Goal: Communication & Community: Share content

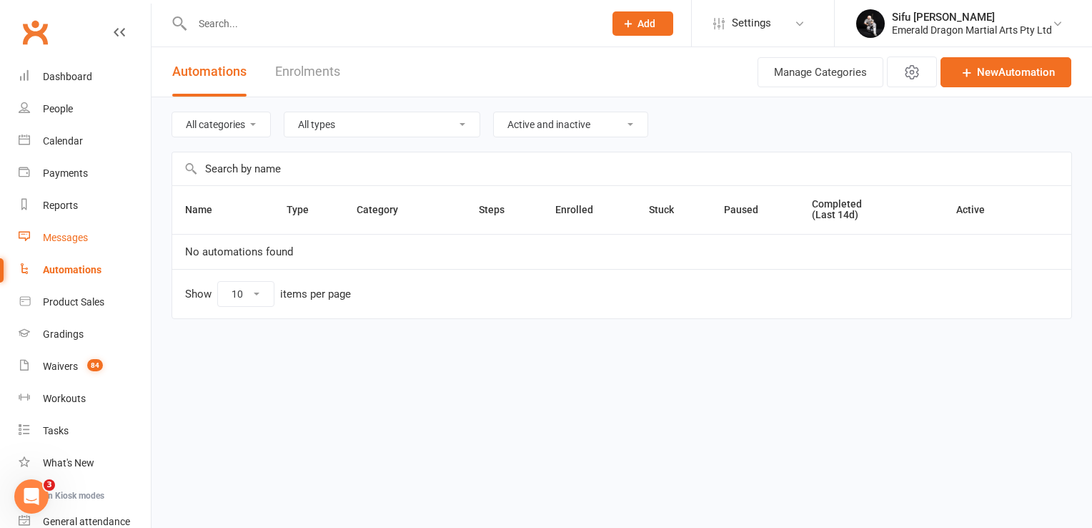
click at [69, 235] on div "Messages" at bounding box center [65, 237] width 45 height 11
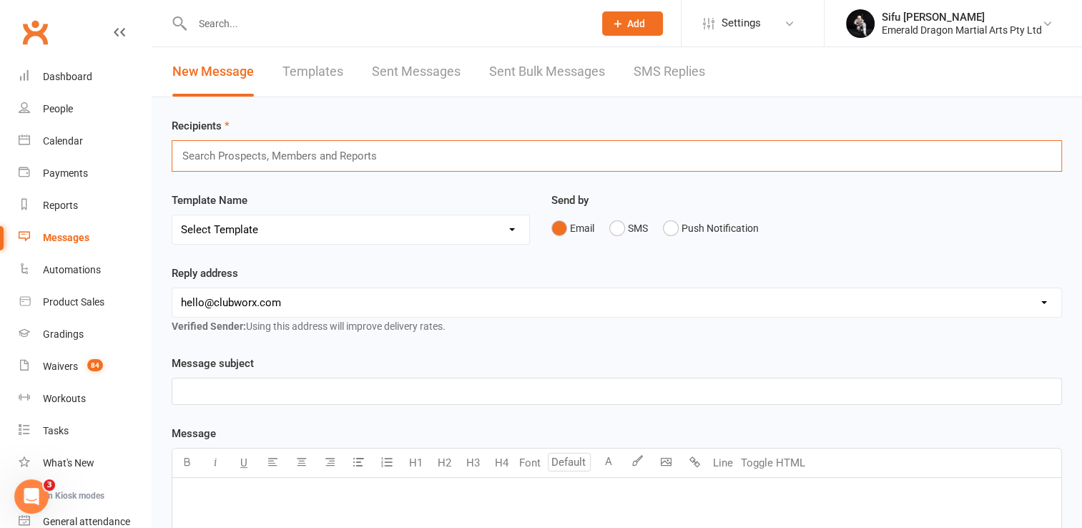
click at [237, 154] on input "text" at bounding box center [285, 156] width 209 height 19
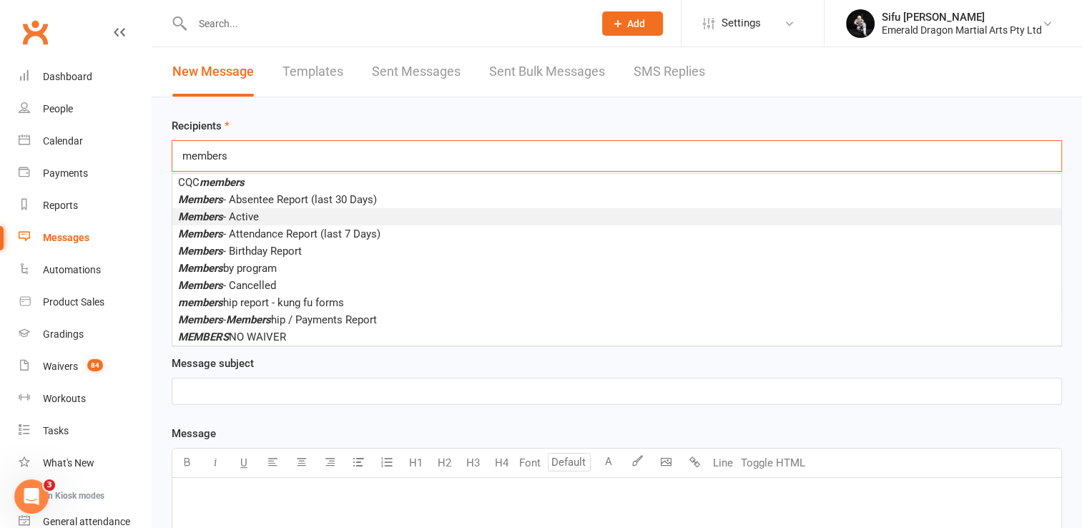
type input "members"
click at [259, 214] on span "Members - Active" at bounding box center [218, 216] width 81 height 13
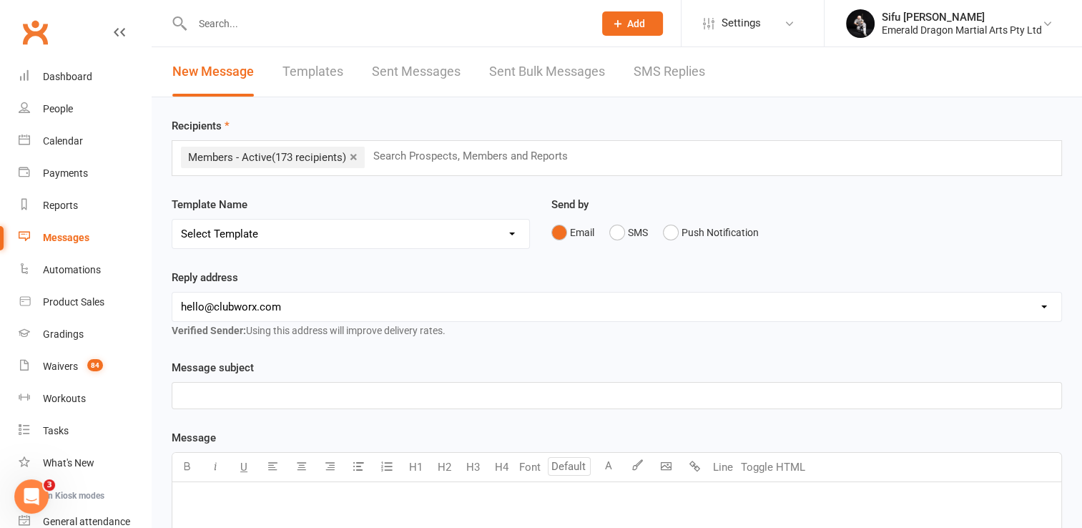
click at [327, 309] on select "[EMAIL_ADDRESS][DOMAIN_NAME] [EMAIL_ADDRESS][DOMAIN_NAME] [EMAIL_ADDRESS][DOMAI…" at bounding box center [616, 306] width 889 height 29
select select "1"
click at [172, 292] on select "[EMAIL_ADDRESS][DOMAIN_NAME] [EMAIL_ADDRESS][DOMAIN_NAME] [EMAIL_ADDRESS][DOMAI…" at bounding box center [616, 306] width 889 height 29
click at [222, 492] on p "﻿" at bounding box center [616, 500] width 871 height 17
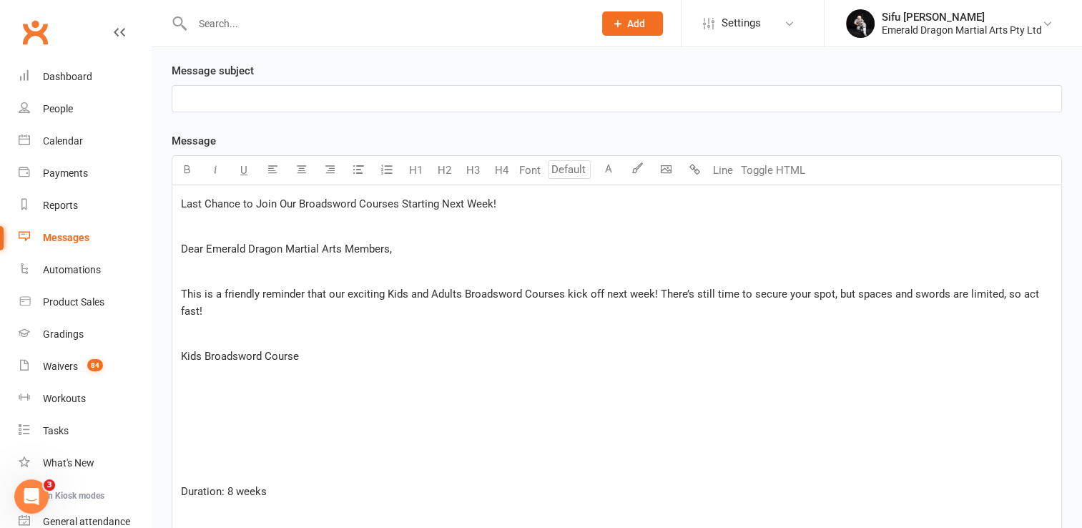
scroll to position [299, 0]
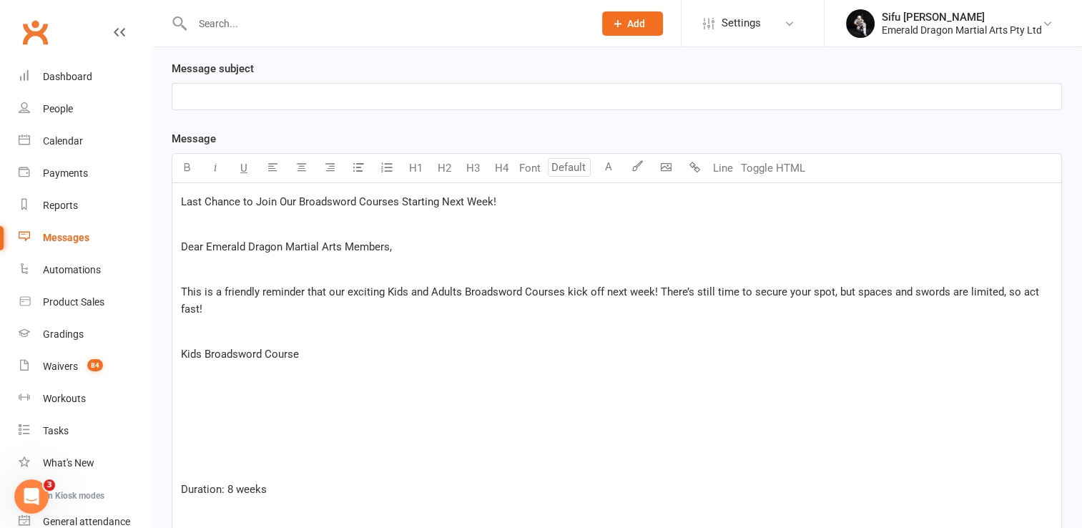
click at [231, 199] on span "Last Chance to Join Our Broadsword Courses Starting Next Week!" at bounding box center [338, 201] width 315 height 13
click at [237, 92] on p "﻿" at bounding box center [616, 96] width 871 height 17
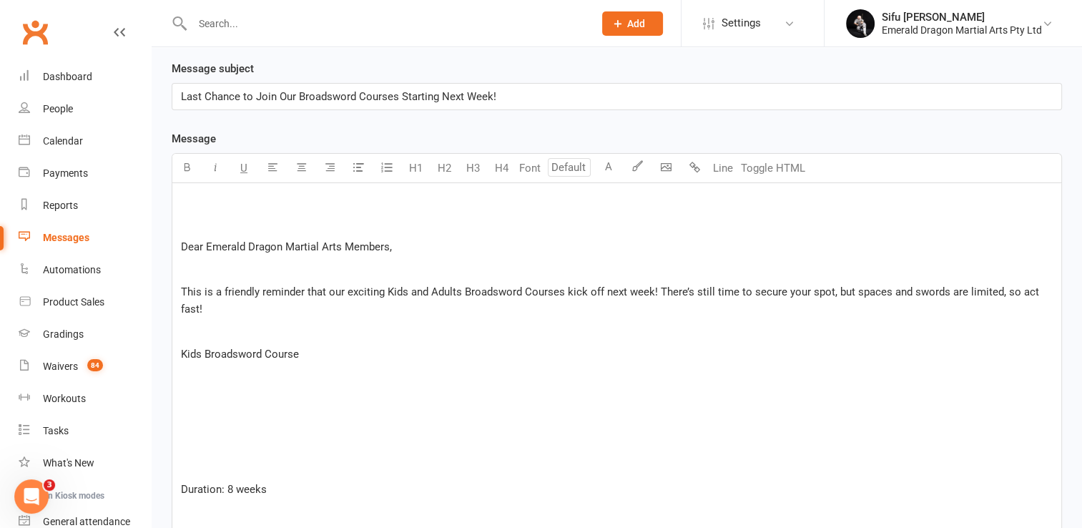
click at [195, 194] on p "﻿" at bounding box center [616, 201] width 871 height 17
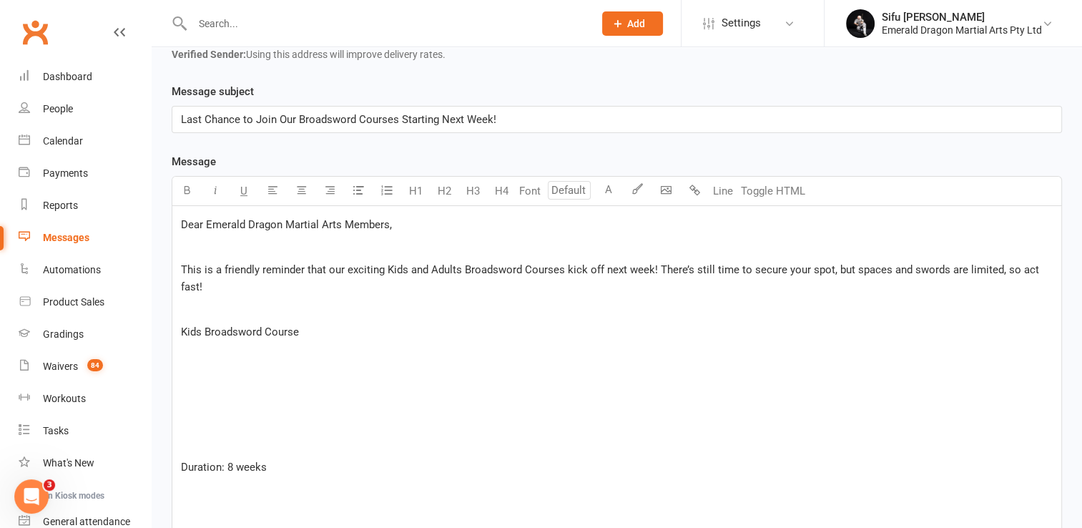
scroll to position [253, 0]
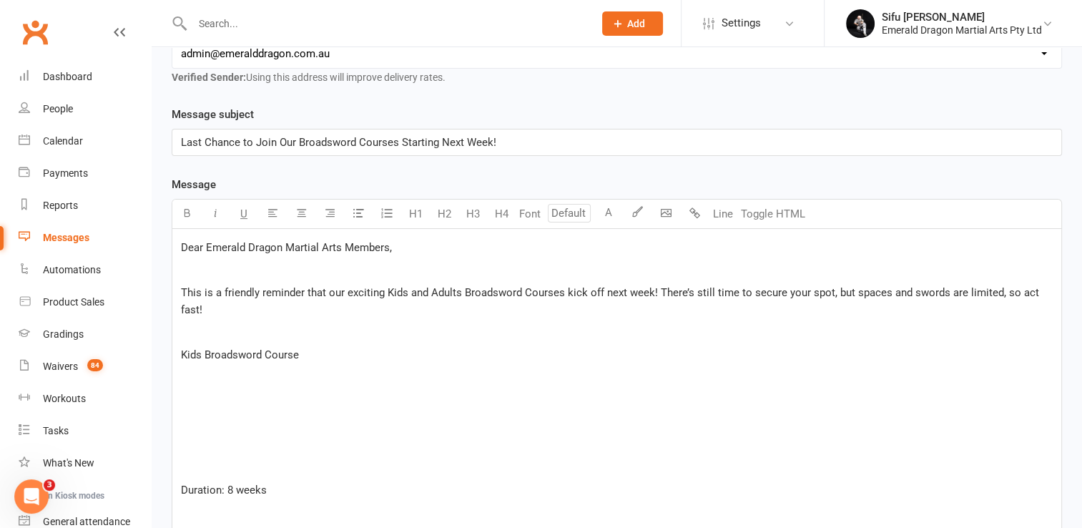
click at [367, 287] on span "This is a friendly reminder that our exciting Kids and Adults Broadsword Course…" at bounding box center [611, 301] width 861 height 30
click at [1010, 290] on span "This is a friendly reminder that our Kids and Adults Broadsword Courses kick of…" at bounding box center [602, 292] width 842 height 13
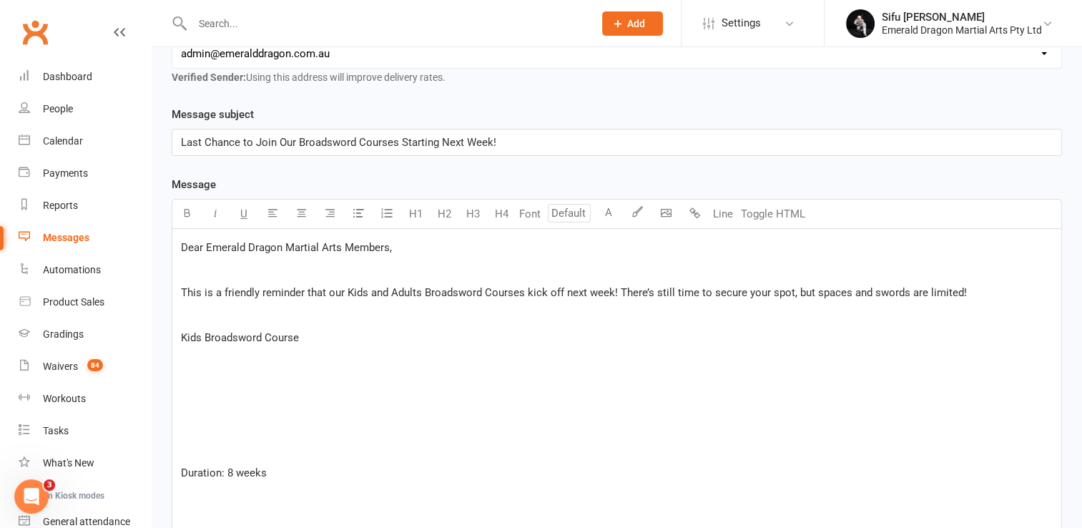
click at [193, 351] on p "﻿" at bounding box center [616, 359] width 871 height 17
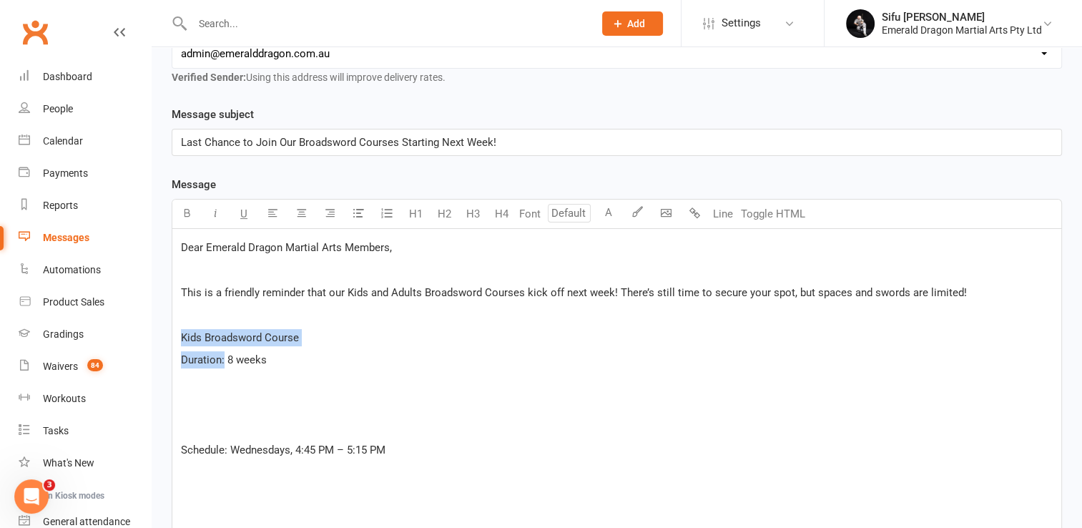
drag, startPoint x: 182, startPoint y: 335, endPoint x: 224, endPoint y: 362, distance: 50.6
click at [184, 210] on icon "button" at bounding box center [187, 212] width 11 height 11
click at [248, 376] on p "﻿" at bounding box center [616, 382] width 871 height 17
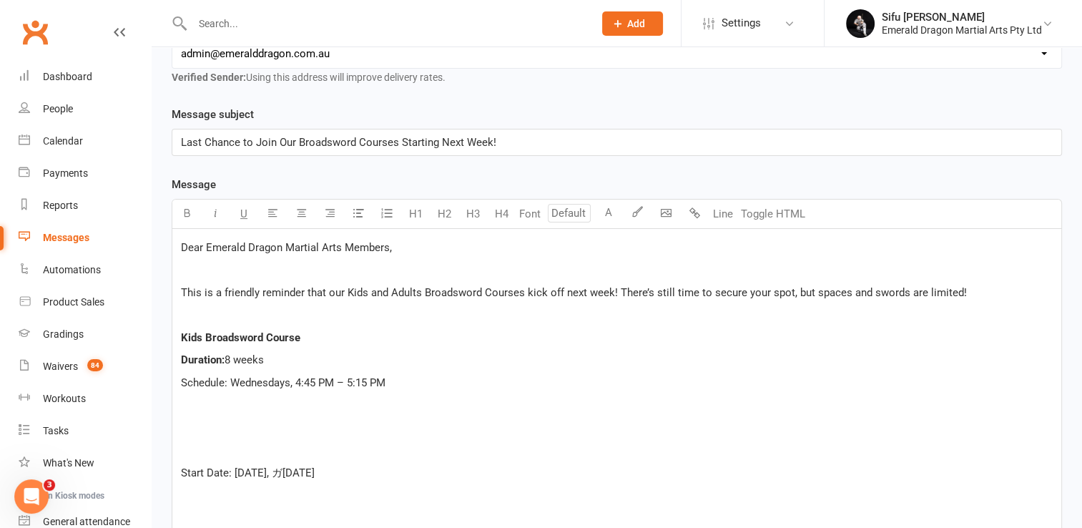
click at [197, 383] on span "Schedule: Wednesdays, 4:45 PM – 5:15 PM" at bounding box center [283, 382] width 204 height 13
click at [188, 214] on icon "button" at bounding box center [187, 212] width 11 height 11
click at [196, 404] on p "﻿" at bounding box center [616, 404] width 871 height 17
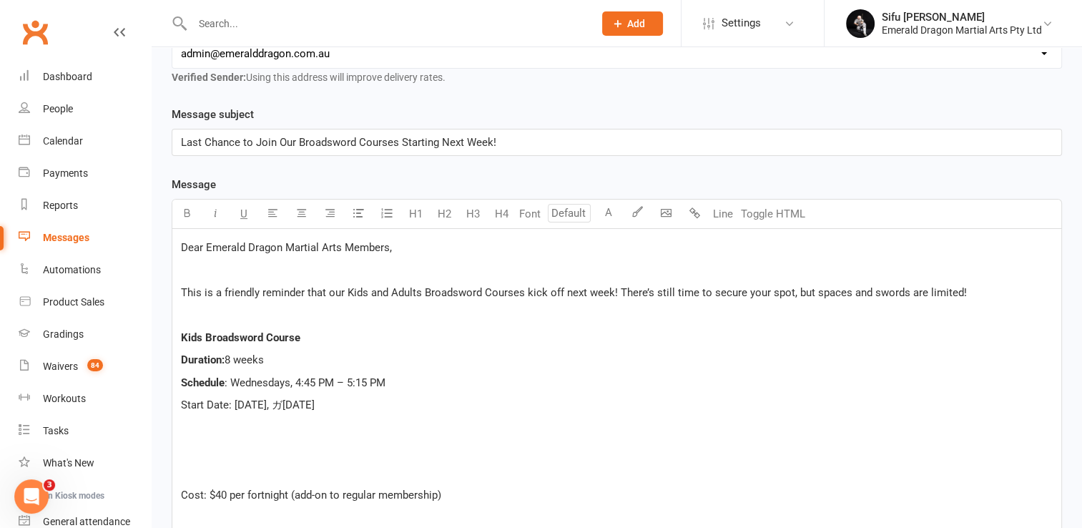
drag, startPoint x: 179, startPoint y: 397, endPoint x: 227, endPoint y: 396, distance: 48.6
drag, startPoint x: 227, startPoint y: 396, endPoint x: 182, endPoint y: 405, distance: 46.7
click at [182, 405] on span "Start Date: [DATE], ガ[DATE]" at bounding box center [248, 404] width 134 height 13
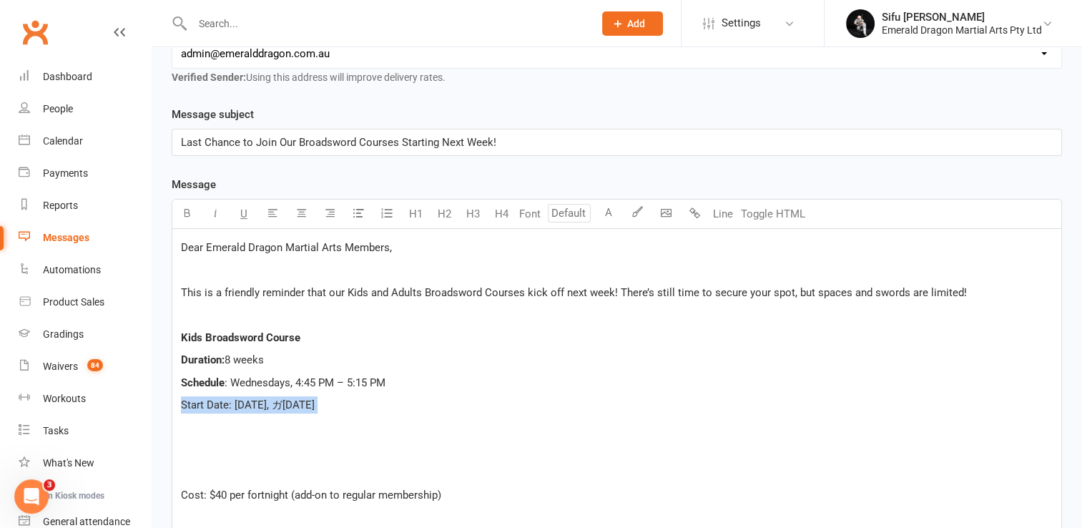
click at [182, 405] on span "Start Date: [DATE], ガ[DATE]" at bounding box center [248, 404] width 134 height 13
drag, startPoint x: 182, startPoint y: 405, endPoint x: 234, endPoint y: 392, distance: 54.6
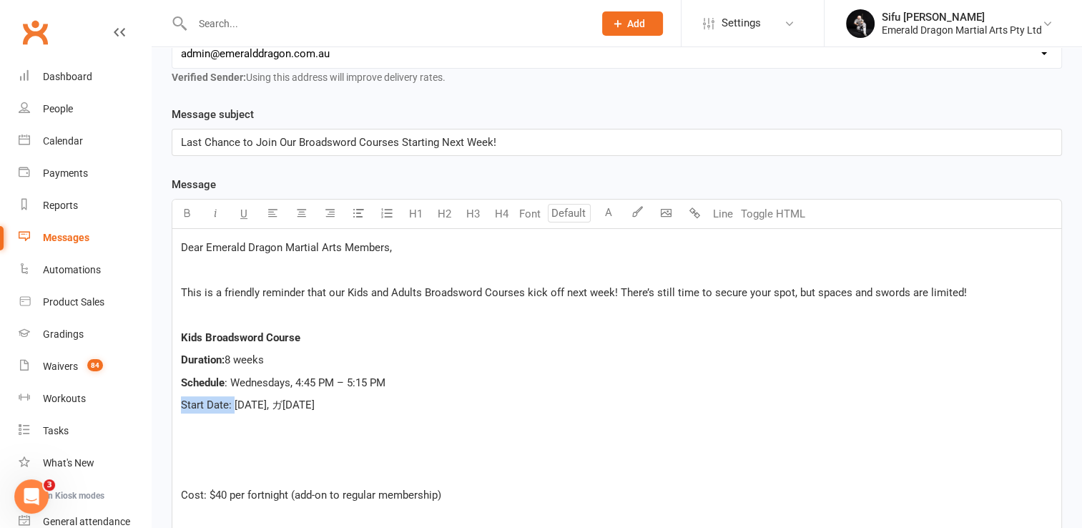
click at [186, 212] on icon "button" at bounding box center [187, 212] width 11 height 11
click at [418, 386] on p "Schedule : Wednesdays, 4:45 PM – 5:15 PM" at bounding box center [616, 382] width 871 height 17
click at [303, 402] on span "[DATE], ガ[DATE]" at bounding box center [272, 404] width 80 height 13
click at [266, 422] on p "﻿" at bounding box center [616, 427] width 871 height 17
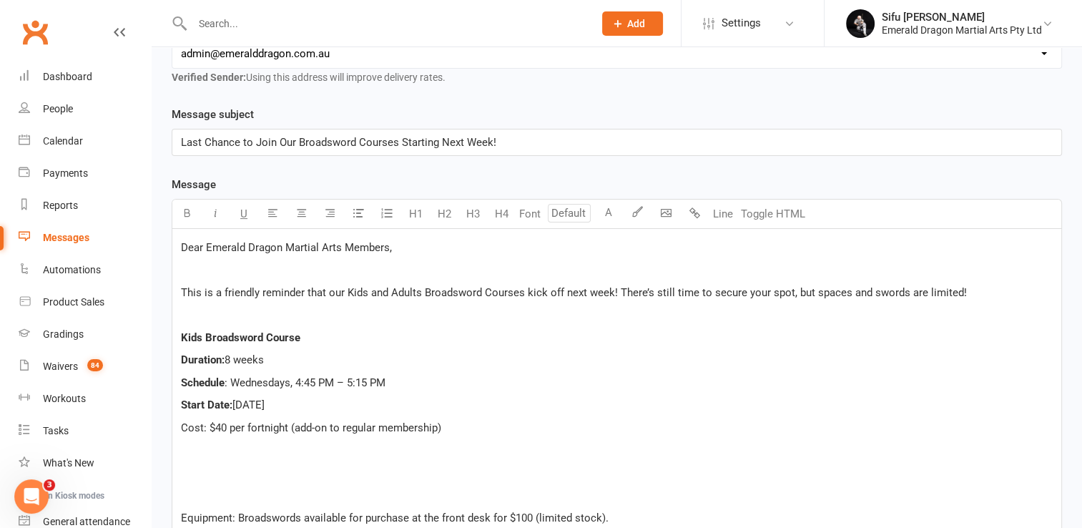
click at [189, 421] on span "Cost: $40 per fortnight (add-on to regular membership)" at bounding box center [311, 427] width 260 height 13
click at [192, 204] on button "button" at bounding box center [186, 213] width 29 height 29
click at [237, 453] on p "﻿" at bounding box center [616, 449] width 871 height 17
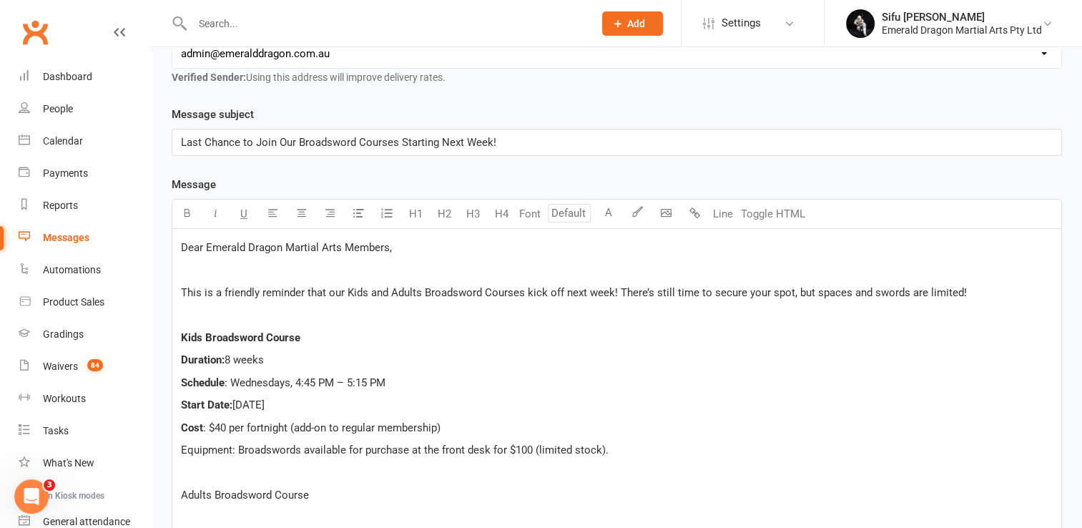
click at [213, 445] on span "Equipment: Broadswords available for purchase at the front desk for $100 (limit…" at bounding box center [394, 449] width 427 height 13
click at [194, 213] on button "button" at bounding box center [186, 213] width 29 height 29
click at [246, 465] on p "﻿" at bounding box center [616, 472] width 871 height 17
click at [196, 490] on span "Adults Broadsword Course" at bounding box center [245, 494] width 128 height 13
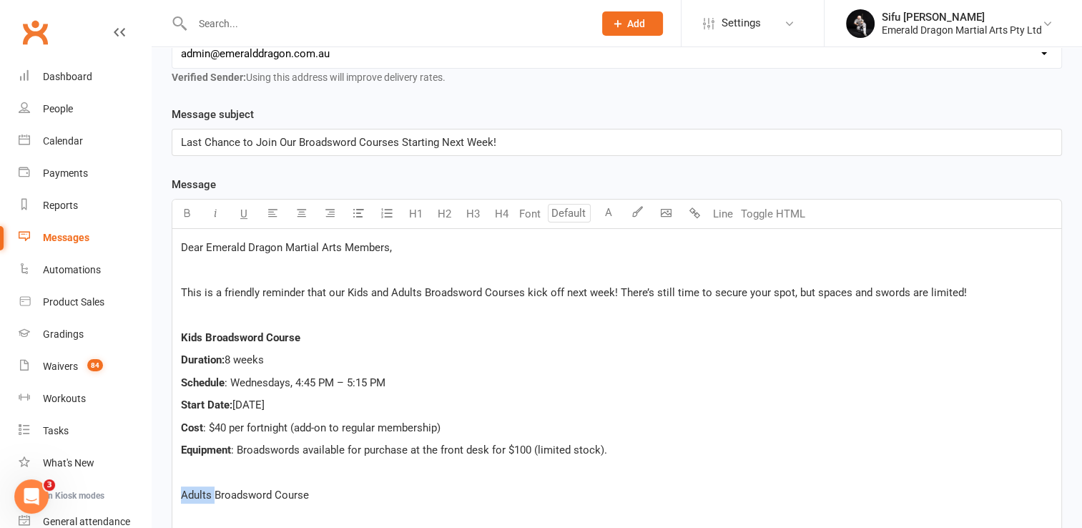
click at [196, 490] on span "Adults Broadsword Course" at bounding box center [245, 494] width 128 height 13
click at [187, 212] on icon "button" at bounding box center [187, 212] width 11 height 11
click at [330, 499] on p "Adults Broadsword Course" at bounding box center [616, 494] width 871 height 17
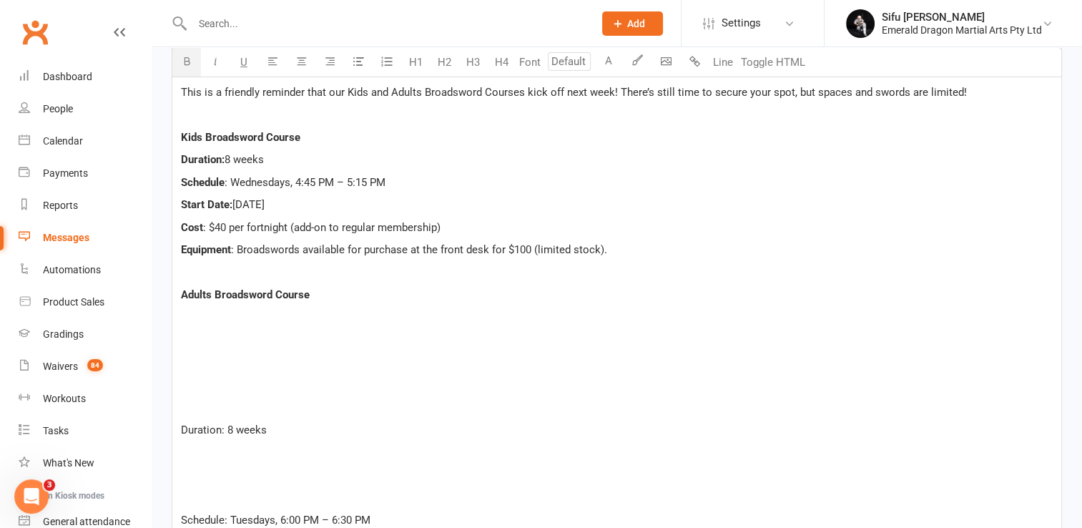
scroll to position [458, 0]
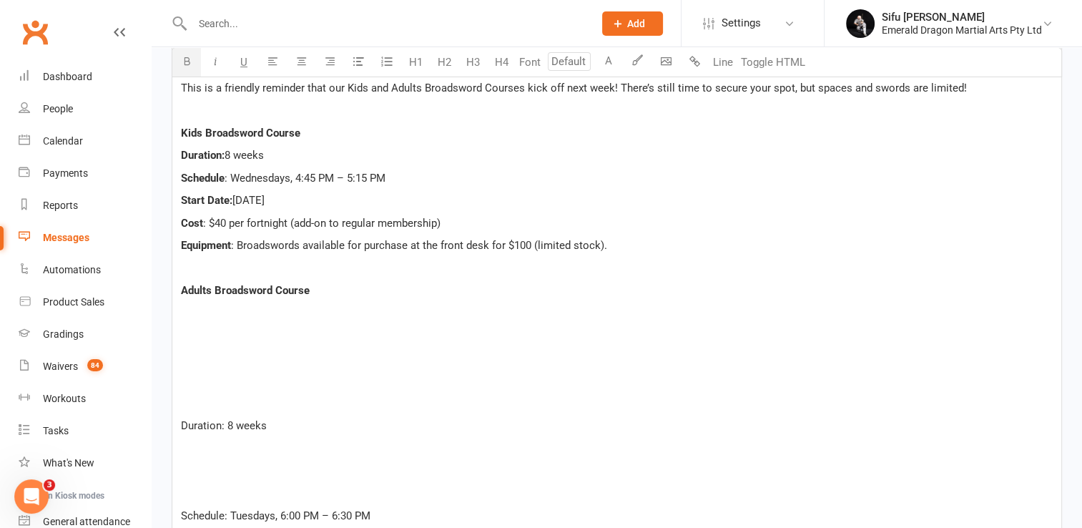
click at [191, 296] on p "Adults Broadsword Course" at bounding box center [616, 290] width 871 height 17
click at [177, 301] on div "Dear Emerald Dragon Martial Arts Members, ﻿ This is a friendly reminder that ou…" at bounding box center [616, 515] width 889 height 982
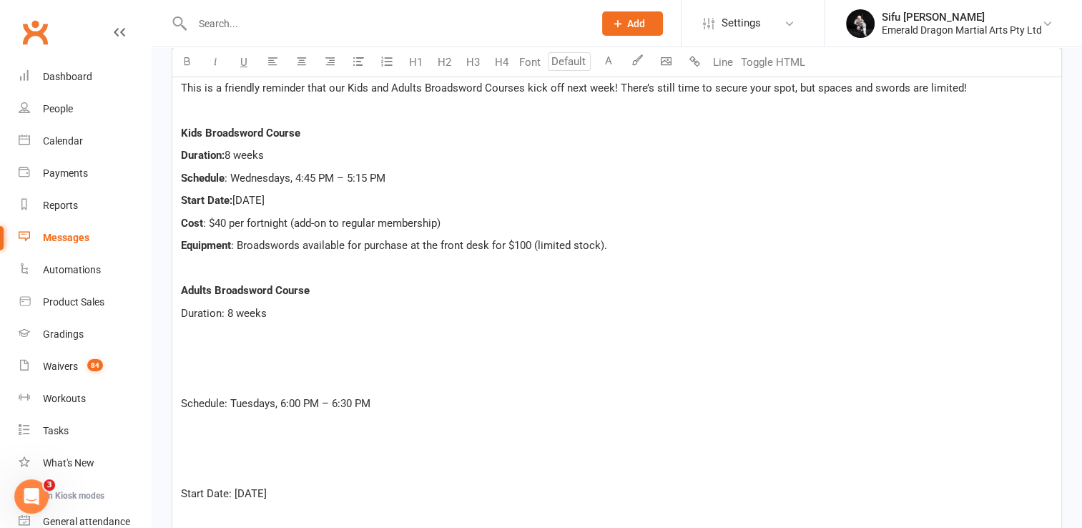
click at [189, 309] on span "Duration: 8 weeks" at bounding box center [224, 313] width 86 height 13
click at [190, 59] on icon "button" at bounding box center [187, 61] width 11 height 11
click at [196, 337] on p "﻿" at bounding box center [616, 335] width 871 height 17
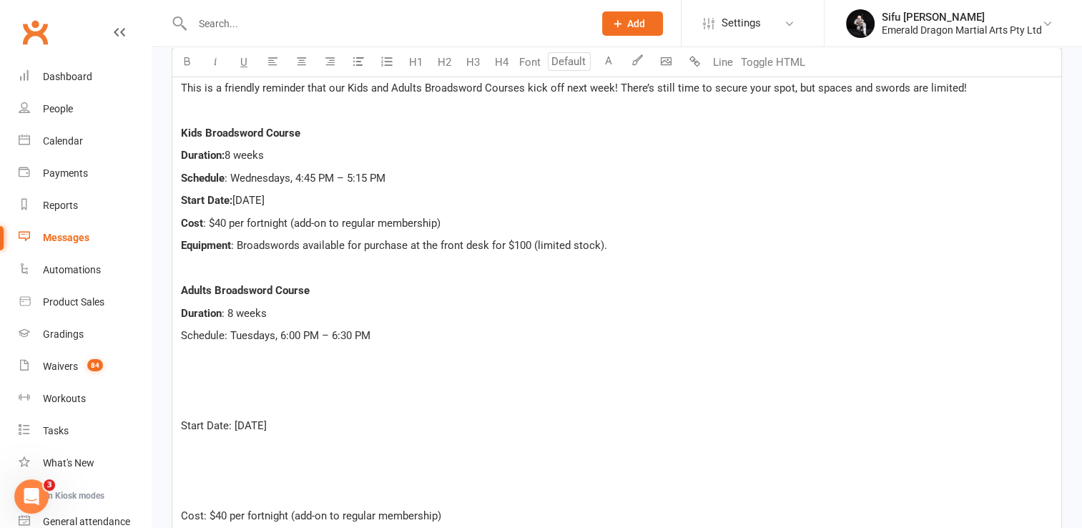
click at [196, 337] on span "Schedule: Tuesdays, 6:00 PM – 6:30 PM" at bounding box center [275, 335] width 189 height 13
click at [189, 67] on button "button" at bounding box center [186, 62] width 29 height 29
click at [192, 360] on p "﻿" at bounding box center [616, 358] width 871 height 17
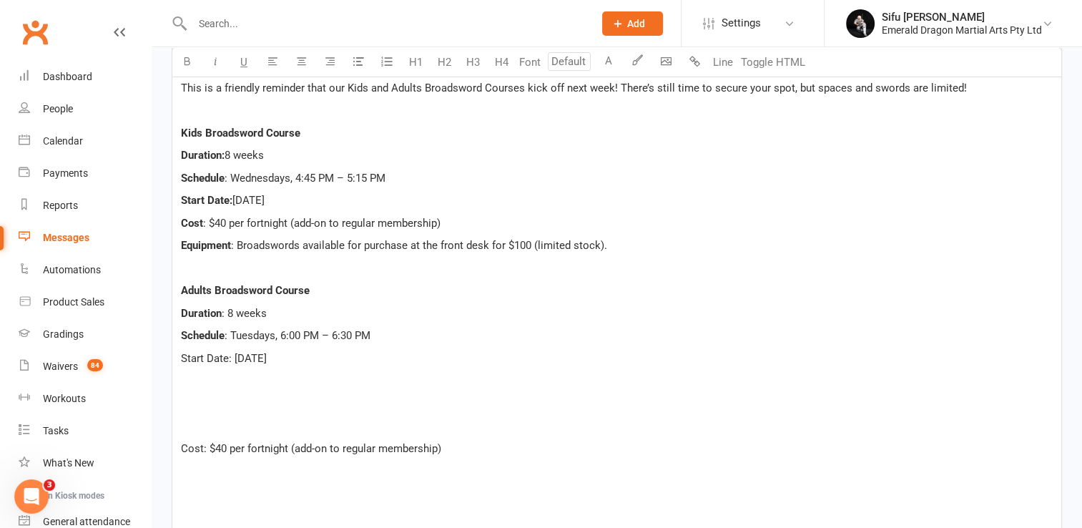
click at [192, 360] on span "Start Date: [DATE]" at bounding box center [224, 358] width 86 height 13
click at [192, 359] on span "Start Date: [DATE]" at bounding box center [224, 358] width 86 height 13
drag, startPoint x: 179, startPoint y: 355, endPoint x: 233, endPoint y: 356, distance: 53.6
click at [233, 356] on div "Dear Emerald Dragon Martial Arts Members, ﻿ This is a friendly reminder that ou…" at bounding box center [616, 391] width 889 height 735
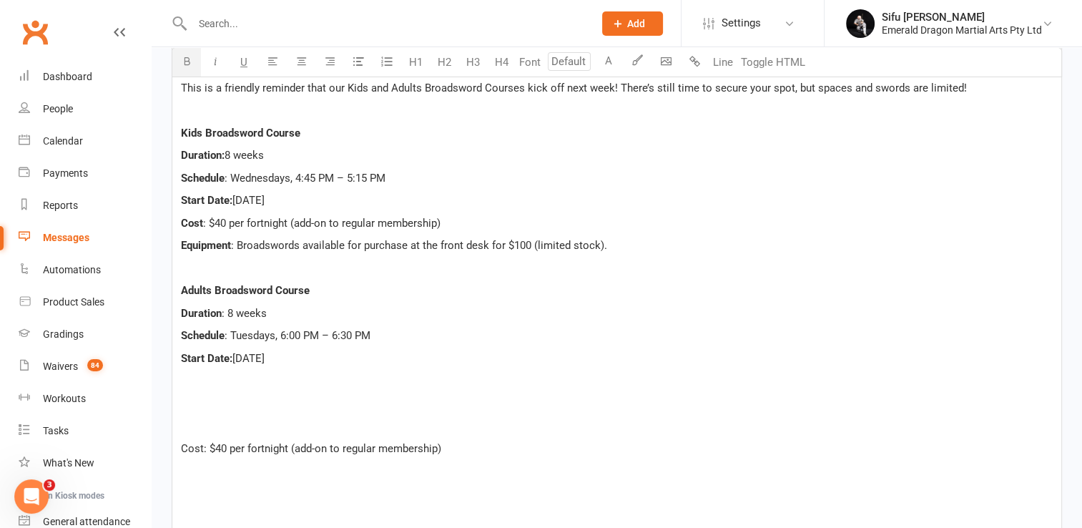
drag, startPoint x: 194, startPoint y: 69, endPoint x: 234, endPoint y: 372, distance: 306.4
click at [234, 372] on div "Font U H1 H2 H3 H4 Font A Line Toggle HTML Dear Emerald Dragon Martial Arts Mem…" at bounding box center [617, 377] width 890 height 766
click at [234, 372] on p "﻿" at bounding box center [616, 380] width 871 height 17
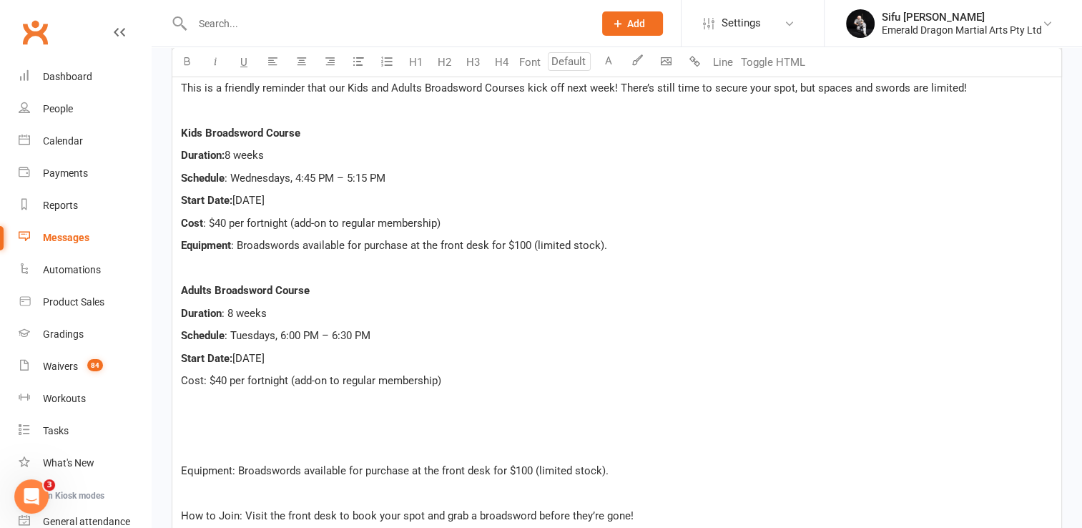
click at [189, 377] on span "Cost: $40 per fortnight (add-on to regular membership)" at bounding box center [311, 380] width 260 height 13
click at [190, 61] on icon "button" at bounding box center [187, 61] width 11 height 11
click at [232, 402] on p "﻿" at bounding box center [616, 403] width 871 height 17
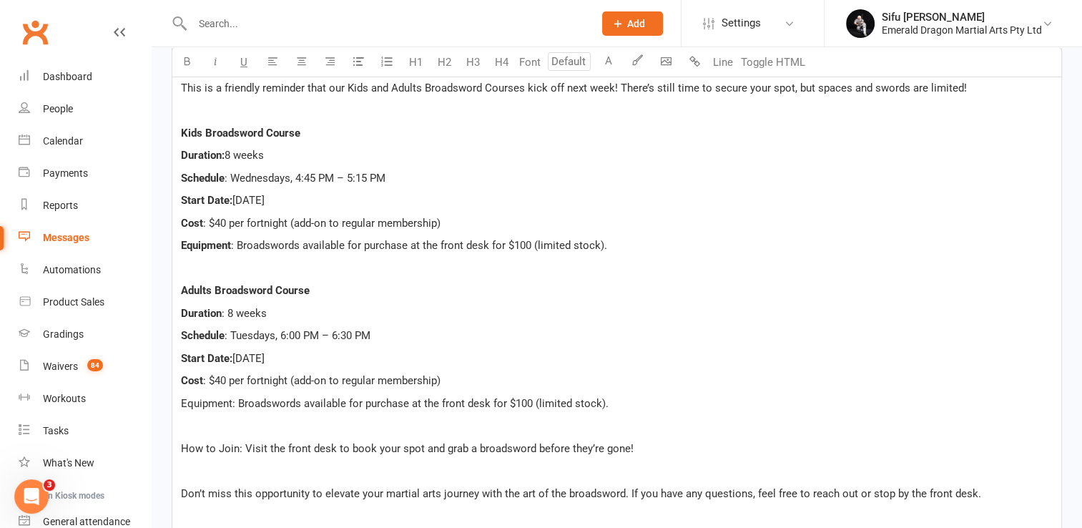
click at [201, 402] on span "Equipment: Broadswords available for purchase at the front desk for $100 (limit…" at bounding box center [394, 403] width 427 height 13
click at [182, 65] on icon "button" at bounding box center [187, 61] width 11 height 11
drag, startPoint x: 178, startPoint y: 446, endPoint x: 237, endPoint y: 440, distance: 59.6
click at [237, 440] on div "Dear Emerald Dragon Martial Arts Members, ﻿ This is a friendly reminder that ou…" at bounding box center [616, 324] width 889 height 600
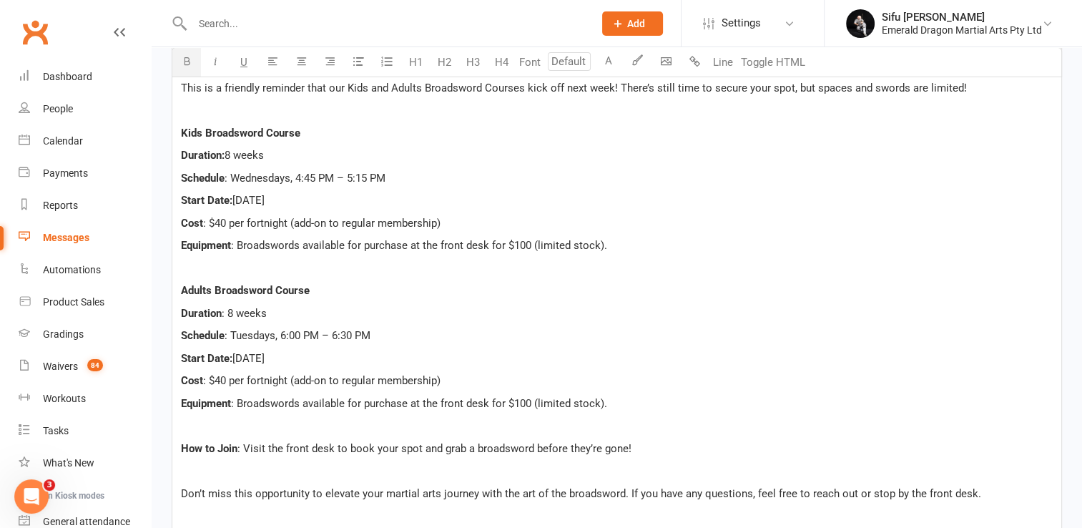
click at [188, 65] on icon "button" at bounding box center [187, 61] width 11 height 11
click at [652, 395] on p "Equipment : Broadswords available for purchase at the front desk for $100 (limi…" at bounding box center [616, 403] width 871 height 17
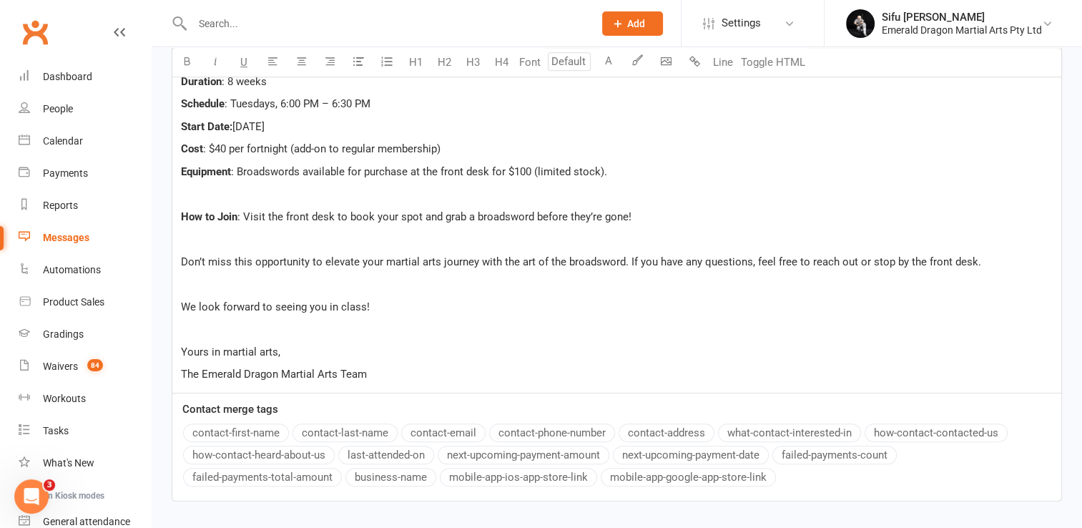
scroll to position [693, 0]
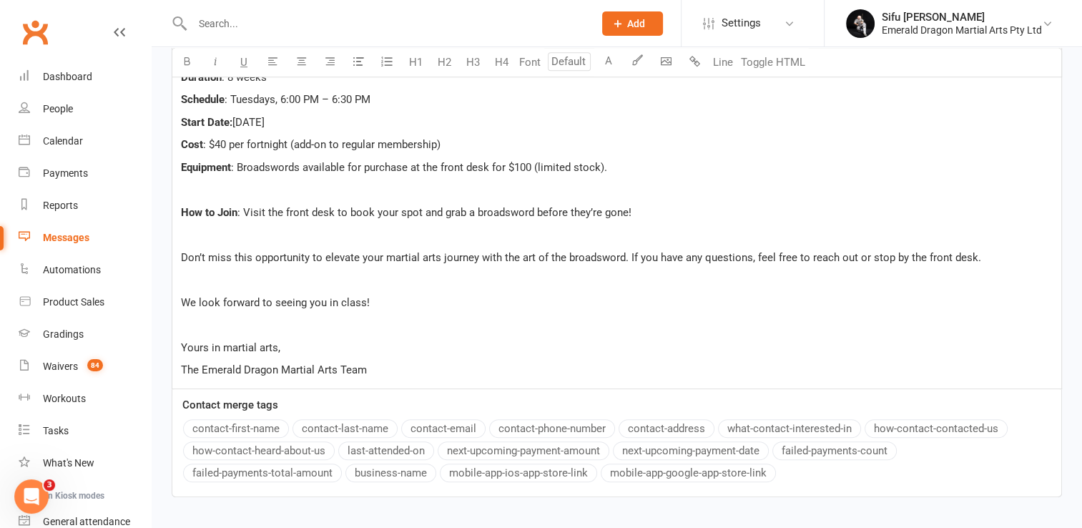
click at [346, 300] on span "We look forward to seeing you in class!" at bounding box center [275, 302] width 189 height 13
click at [375, 367] on p "The Emerald Dragon Martial Arts Team" at bounding box center [616, 369] width 871 height 17
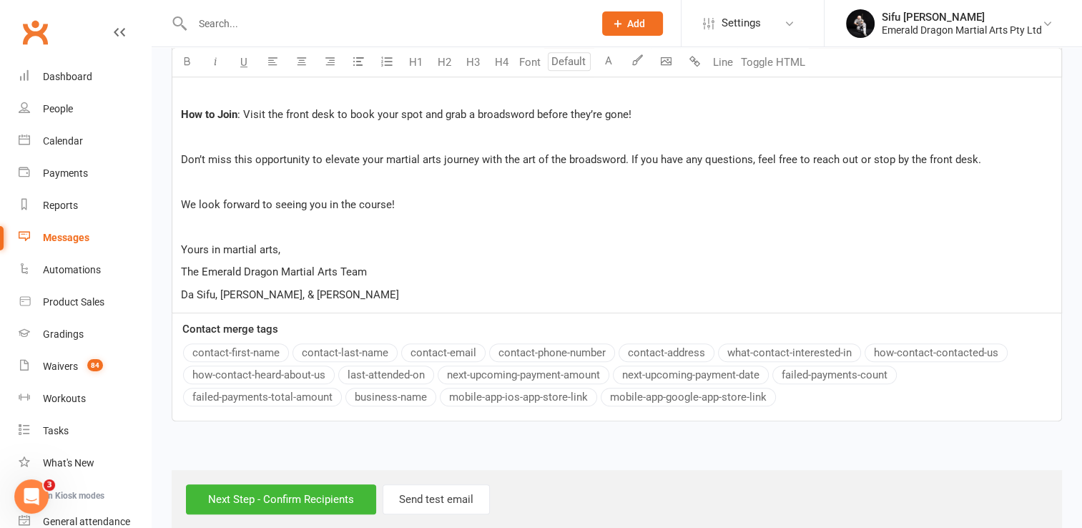
scroll to position [809, 0]
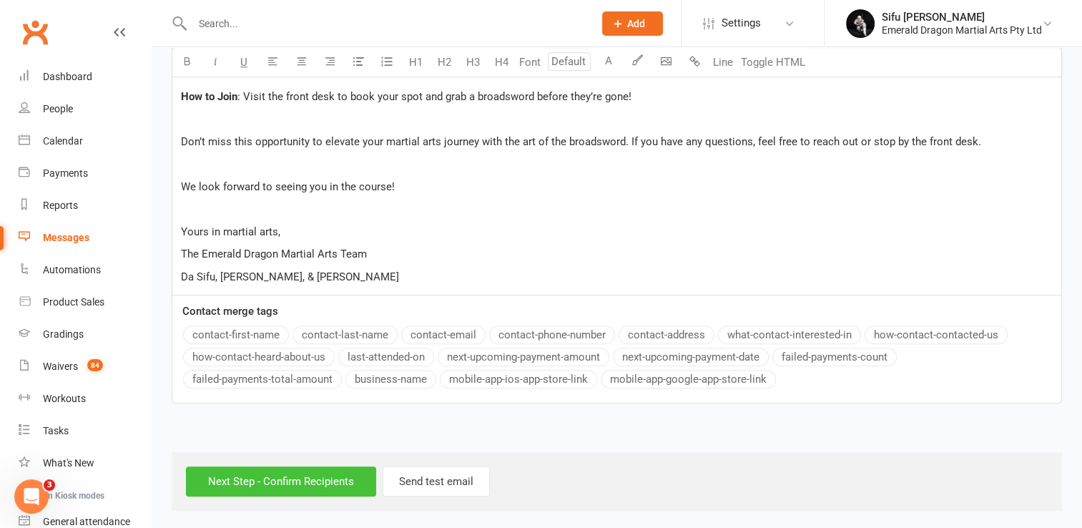
click at [290, 475] on input "Next Step - Confirm Recipients" at bounding box center [281, 481] width 190 height 30
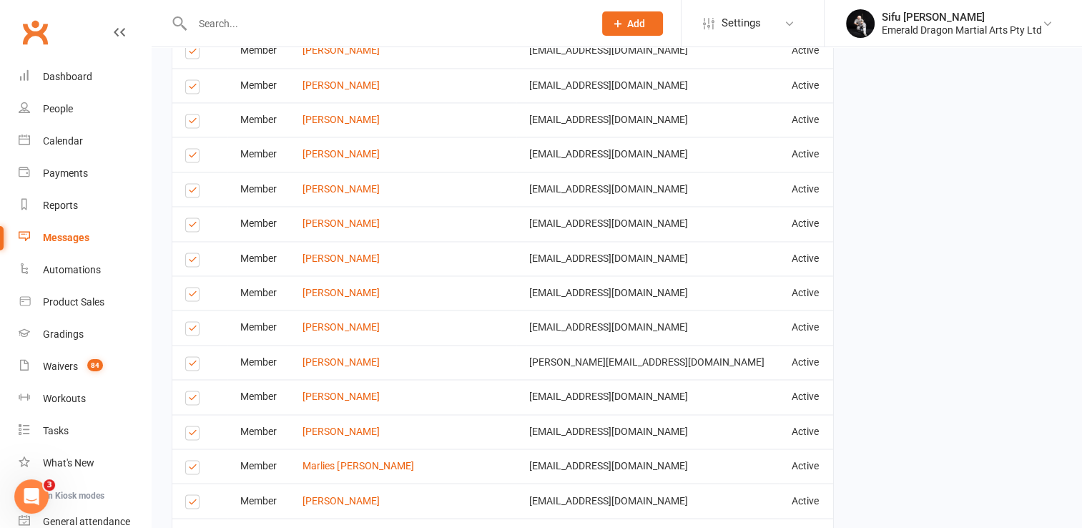
scroll to position [2395, 0]
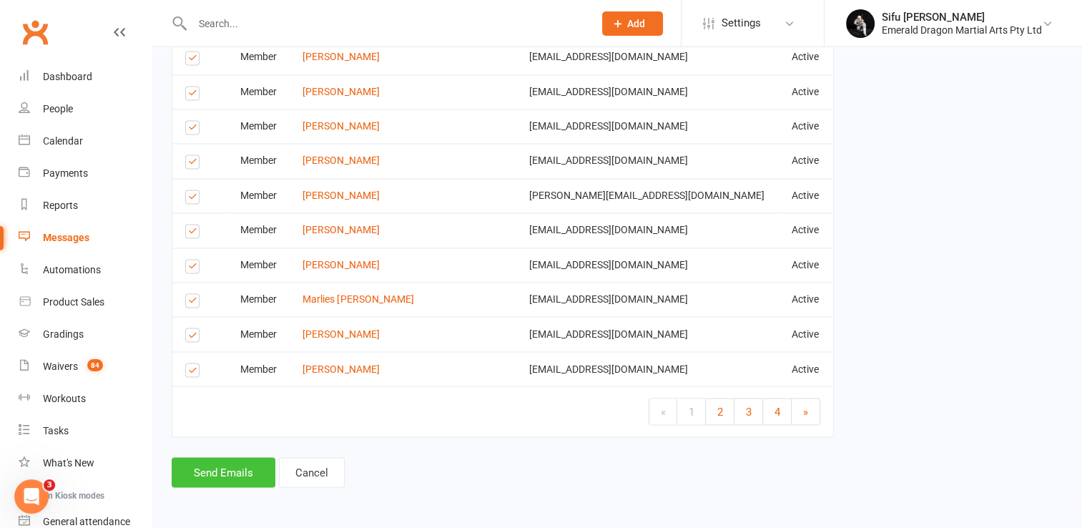
click at [229, 473] on button "Send Emails" at bounding box center [224, 472] width 104 height 30
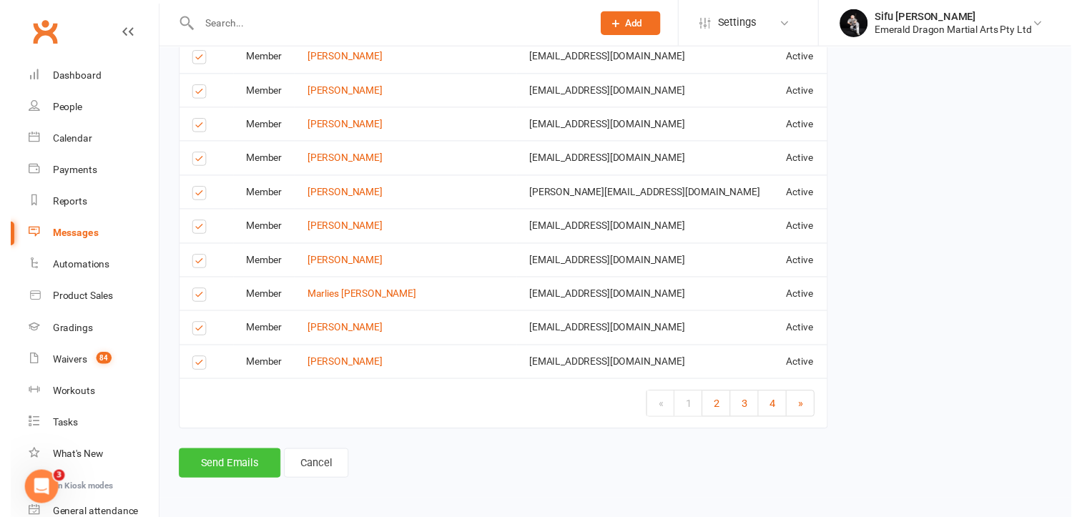
scroll to position [2388, 0]
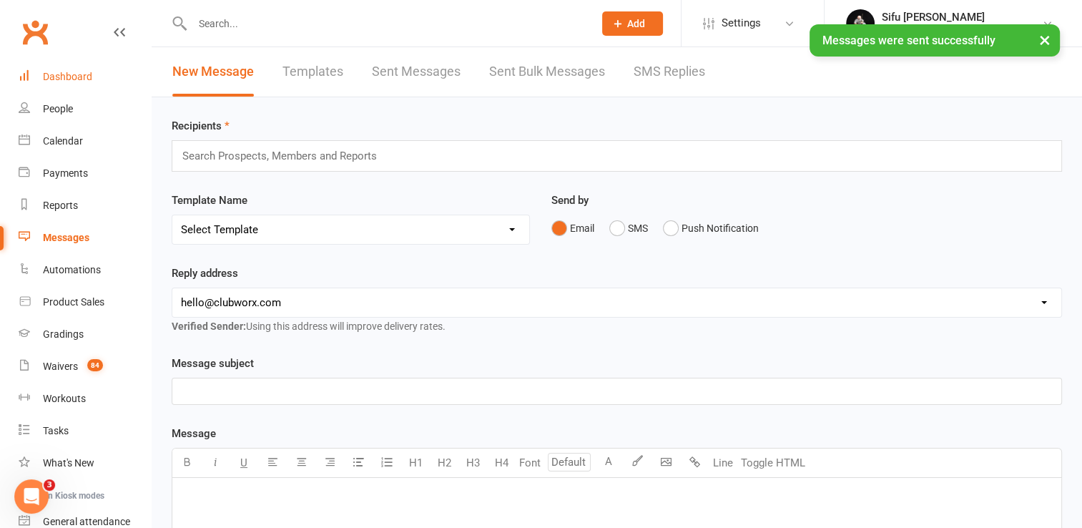
click at [69, 75] on div "Dashboard" at bounding box center [67, 76] width 49 height 11
